Goal: Task Accomplishment & Management: Manage account settings

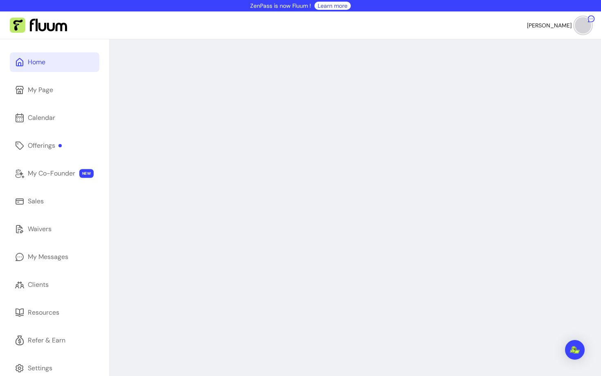
click at [41, 265] on link "My Messages" at bounding box center [55, 257] width 90 height 20
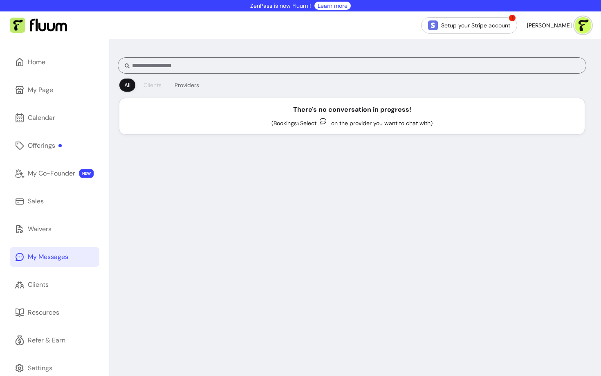
click at [157, 85] on div "Clients" at bounding box center [152, 85] width 18 height 8
click at [185, 85] on div "Providers" at bounding box center [187, 85] width 25 height 8
click at [146, 84] on div "Clients" at bounding box center [152, 85] width 18 height 8
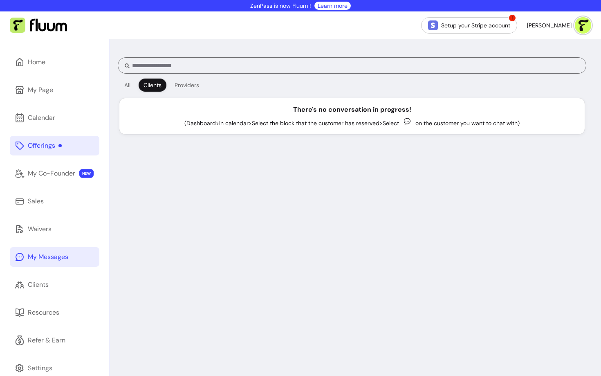
click at [50, 145] on div "Offerings" at bounding box center [45, 146] width 34 height 10
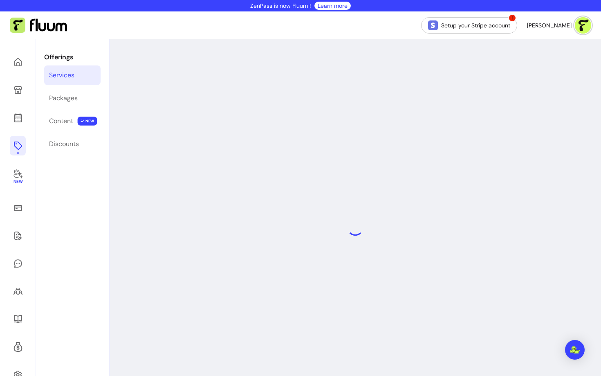
click at [589, 22] on img at bounding box center [583, 25] width 16 height 16
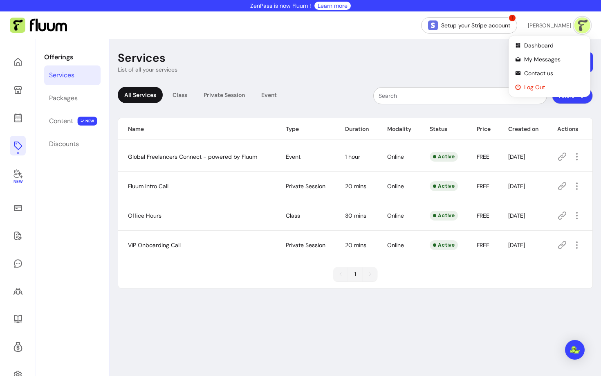
click at [535, 84] on span "Log Out" at bounding box center [554, 87] width 60 height 8
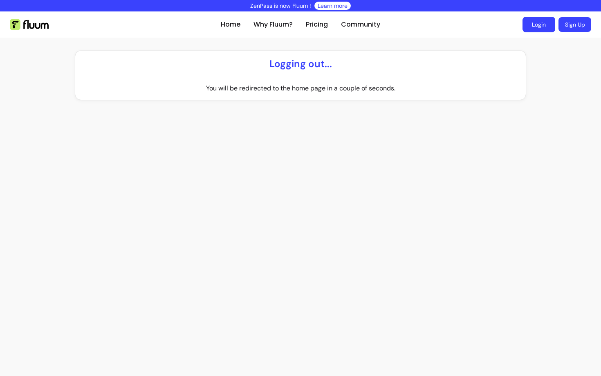
click at [537, 26] on link "Login" at bounding box center [538, 25] width 33 height 16
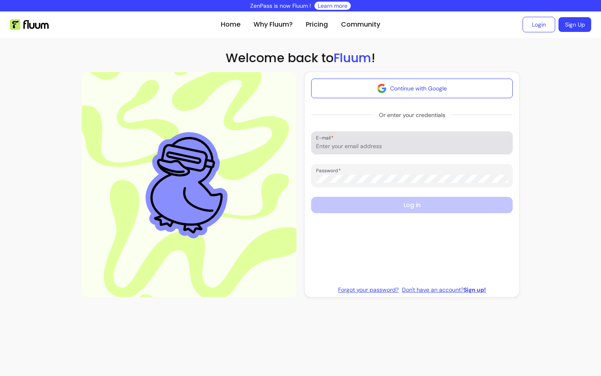
click at [364, 144] on input "E-mail" at bounding box center [412, 146] width 192 height 8
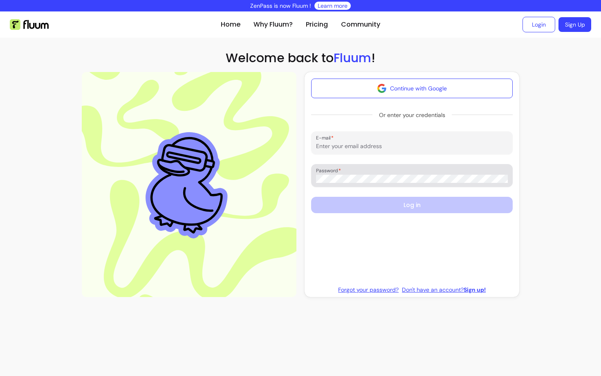
type input "[EMAIL_ADDRESS][DOMAIN_NAME]"
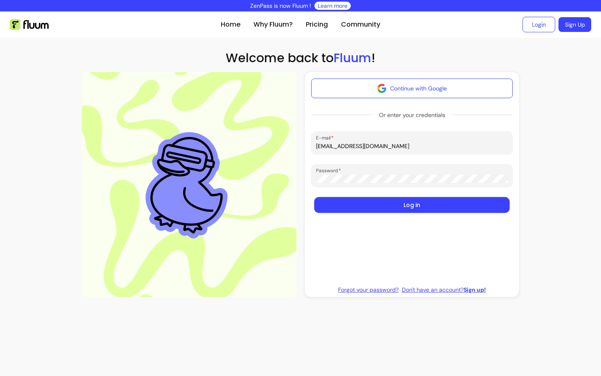
click at [382, 212] on button "Log in" at bounding box center [411, 205] width 195 height 16
